Goal: Information Seeking & Learning: Compare options

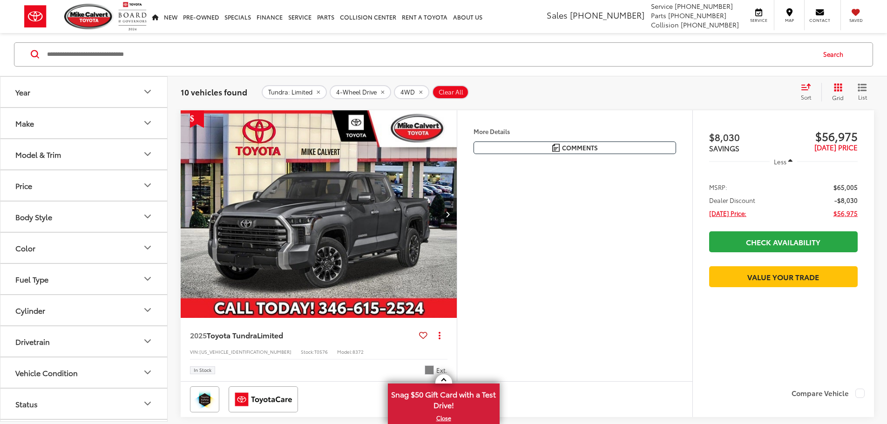
scroll to position [149, 0]
click at [74, 160] on button "Model & Trim" at bounding box center [84, 154] width 168 height 30
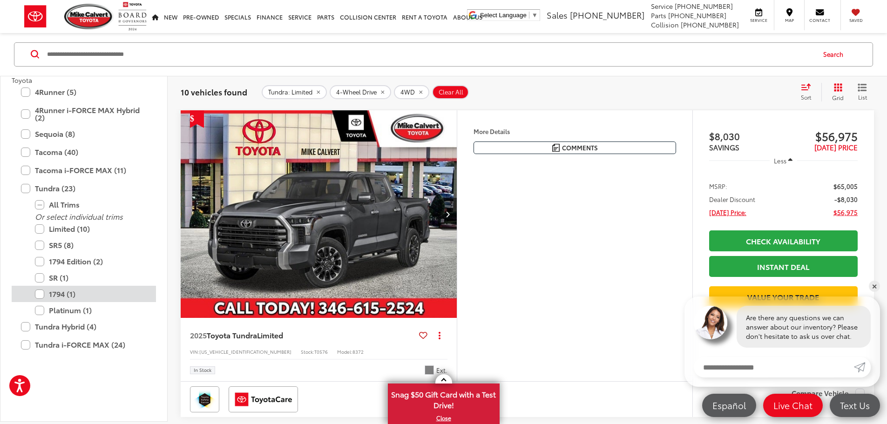
scroll to position [0, 0]
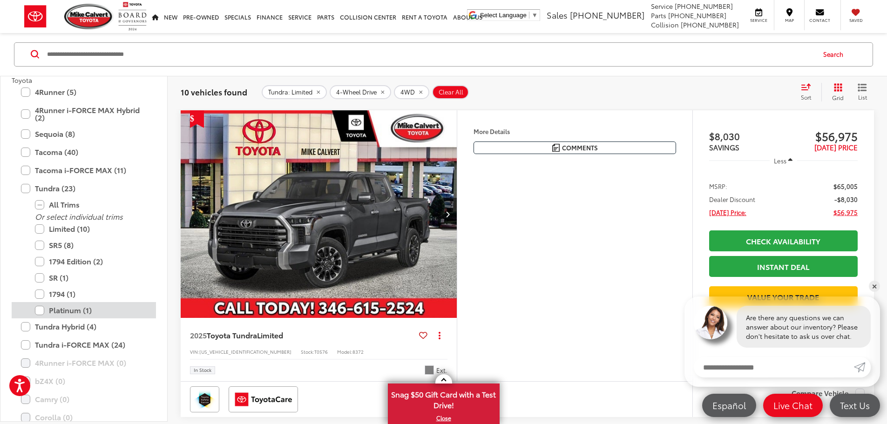
click at [56, 308] on label "Platinum (1)" at bounding box center [91, 311] width 112 height 16
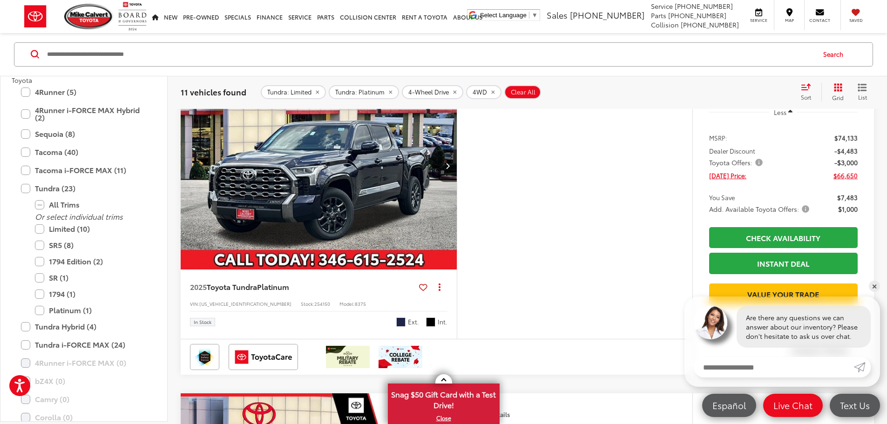
scroll to position [1406, 0]
